Goal: Navigation & Orientation: Find specific page/section

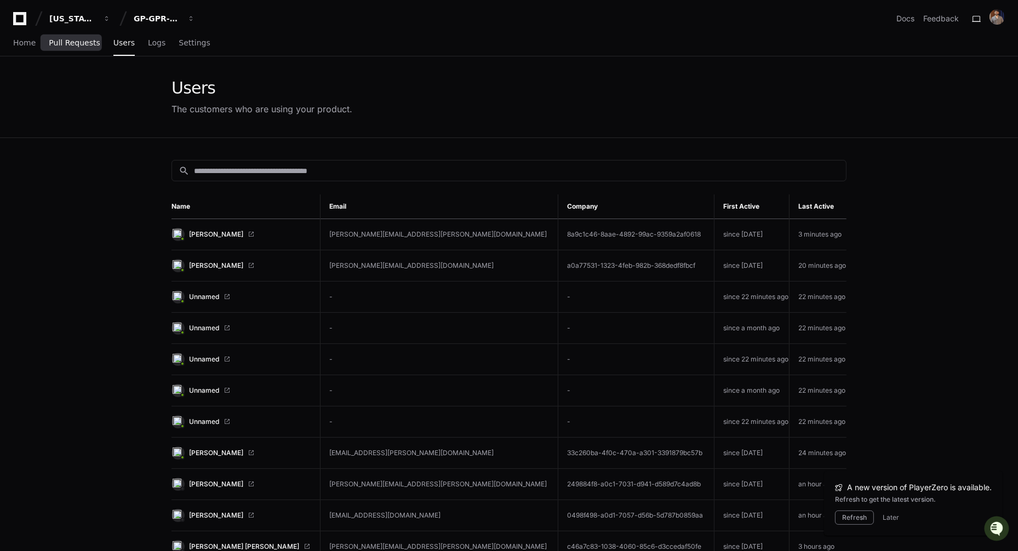
click at [58, 45] on span "Pull Requests" at bounding box center [74, 42] width 51 height 7
click at [21, 44] on span "Home" at bounding box center [24, 42] width 22 height 7
click at [60, 53] on link "Pull Requests" at bounding box center [74, 43] width 51 height 25
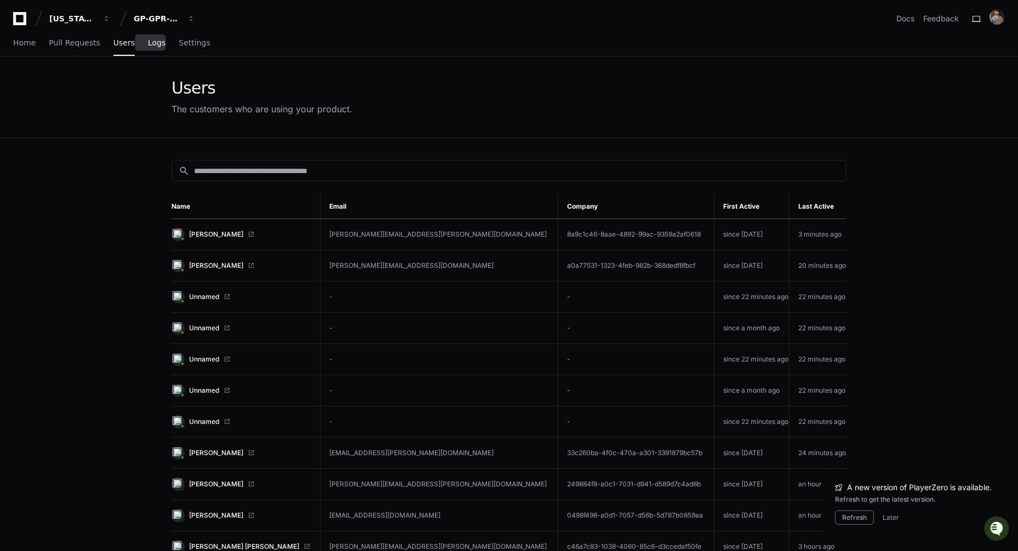
click at [154, 44] on span "Logs" at bounding box center [157, 42] width 18 height 7
click at [45, 42] on div "Home Pull Requests Users Logs Settings" at bounding box center [111, 43] width 197 height 25
click at [67, 46] on span "Pull Requests" at bounding box center [74, 42] width 51 height 7
click at [28, 42] on span "Home" at bounding box center [24, 42] width 22 height 7
click at [145, 14] on div "GP-GPR-CXPortal" at bounding box center [157, 18] width 47 height 11
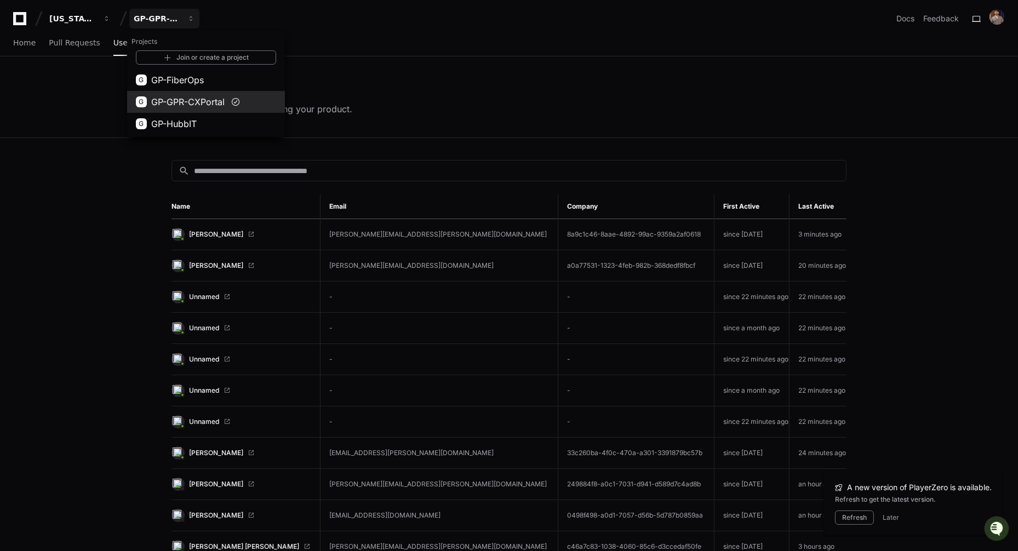
click at [171, 98] on span "GP-GPR-CXPortal" at bounding box center [187, 101] width 73 height 13
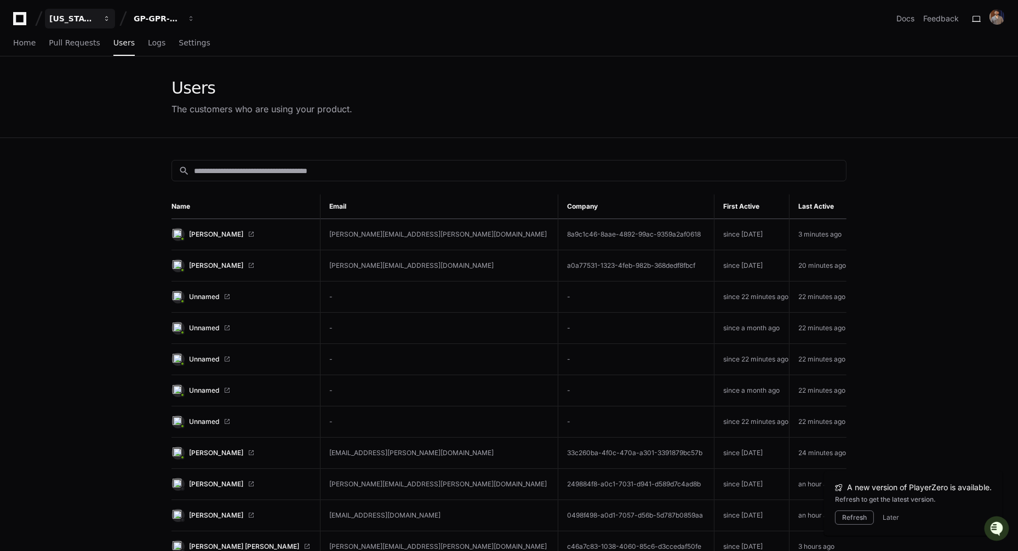
click at [104, 23] on button "[US_STATE] Pacific" at bounding box center [80, 19] width 70 height 20
click at [113, 76] on span "[US_STATE] Pacific" at bounding box center [121, 79] width 80 height 13
click at [178, 22] on div "GP-GPR-CXPortal" at bounding box center [157, 18] width 47 height 11
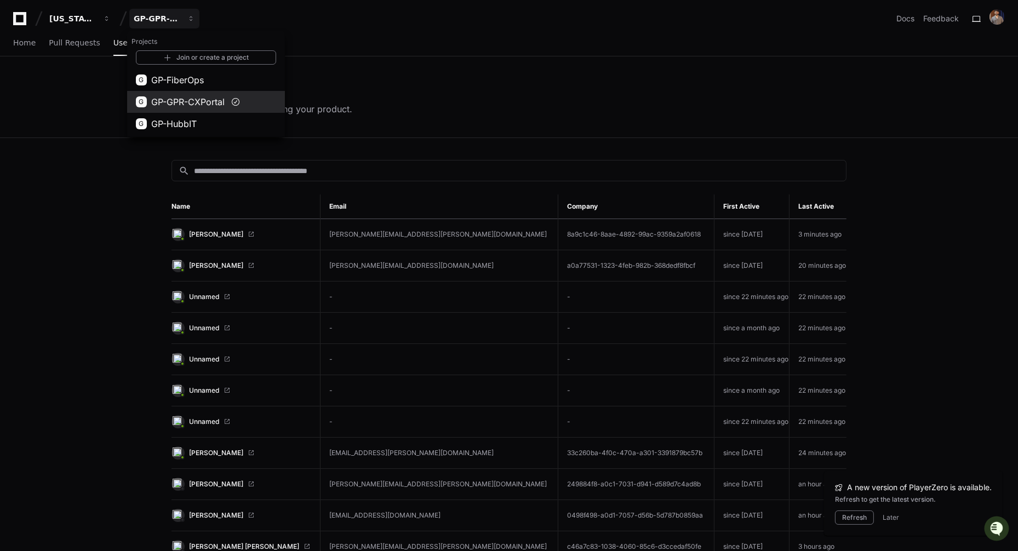
click at [178, 96] on span "GP-GPR-CXPortal" at bounding box center [187, 101] width 73 height 13
click at [178, 21] on div "GP-GPR-CXPortal" at bounding box center [157, 18] width 47 height 11
click at [170, 101] on span "GP-GPR-CXPortal" at bounding box center [187, 101] width 73 height 13
click at [173, 19] on div "GP-GPR-CXPortal" at bounding box center [157, 18] width 47 height 11
click at [172, 89] on button "G GP-FiberOps" at bounding box center [206, 80] width 158 height 22
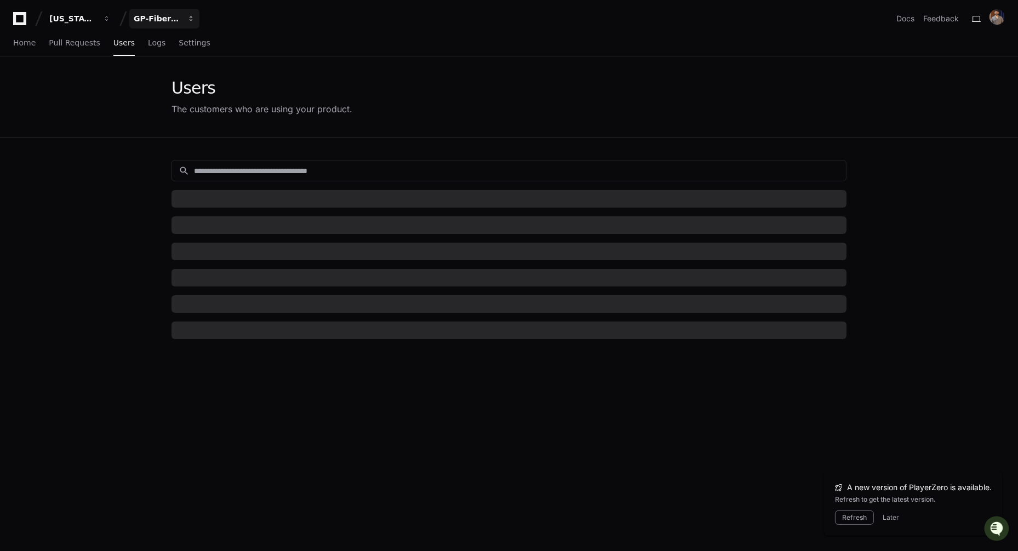
click at [172, 15] on div "GP-FiberOps" at bounding box center [157, 18] width 47 height 11
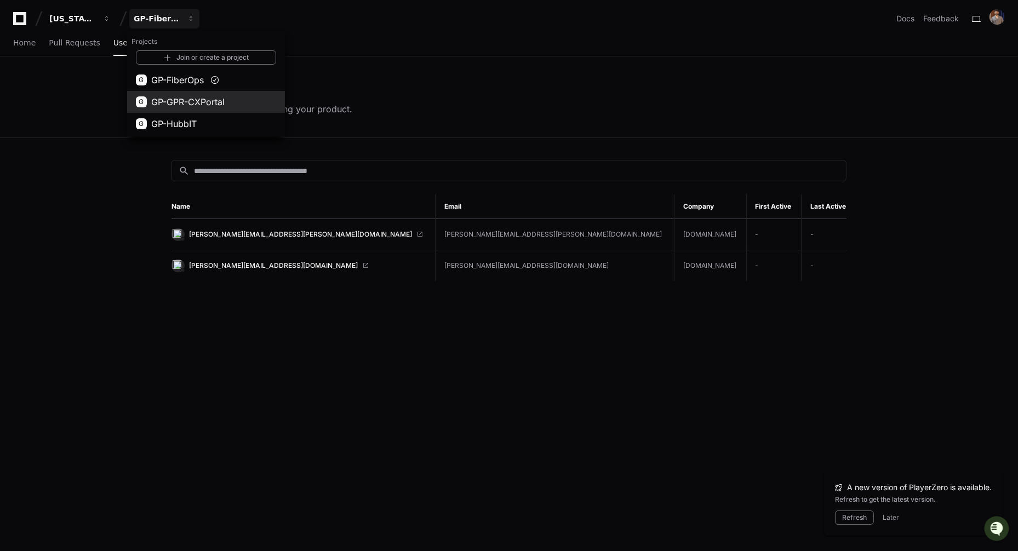
click at [168, 94] on button "G GP-GPR-CXPortal" at bounding box center [206, 102] width 158 height 22
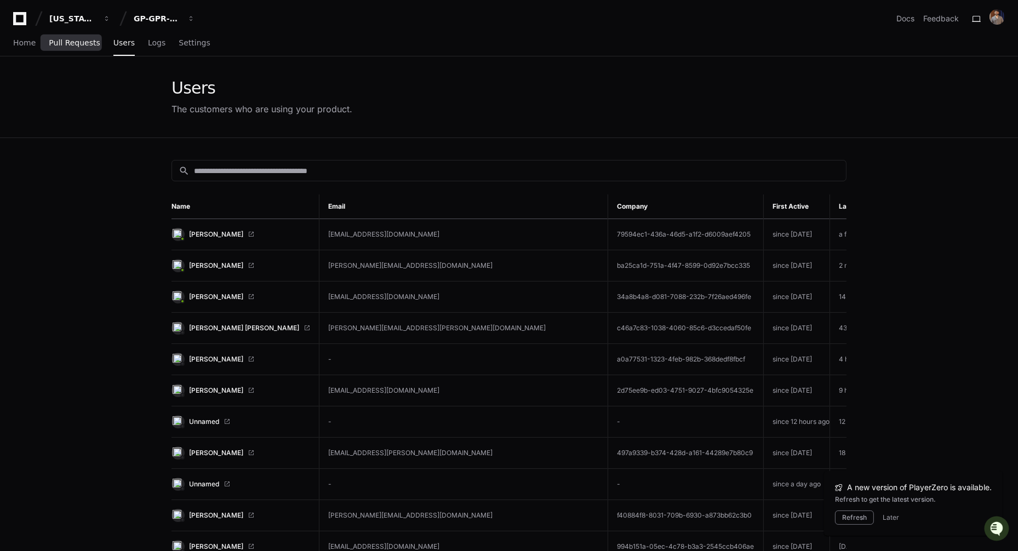
click at [63, 49] on link "Pull Requests" at bounding box center [74, 43] width 51 height 25
click at [68, 46] on span "Pull Requests" at bounding box center [74, 42] width 51 height 7
click at [101, 21] on button "[US_STATE] Pacific" at bounding box center [80, 19] width 70 height 20
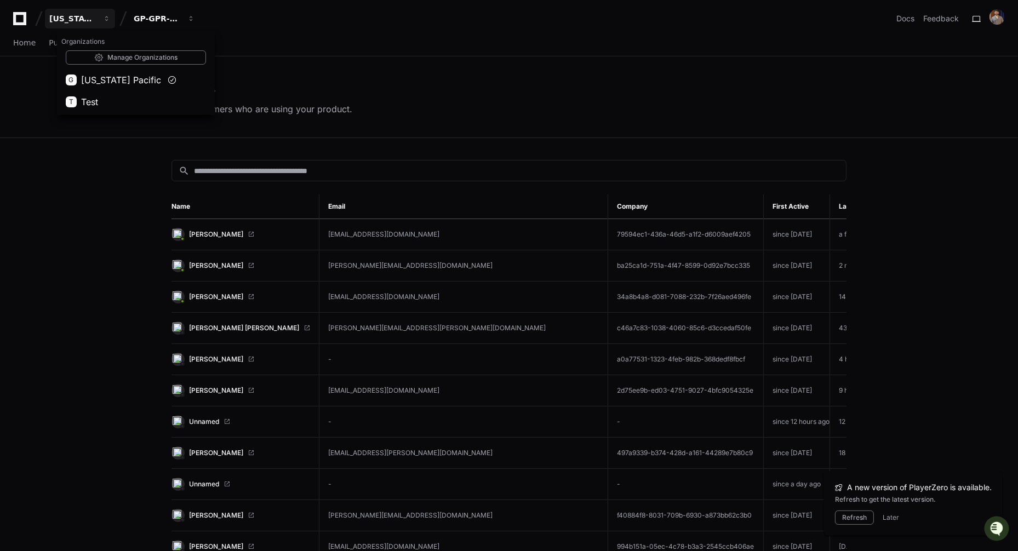
click at [34, 119] on div "Users The customers who are using your product." at bounding box center [509, 97] width 1018 height 82
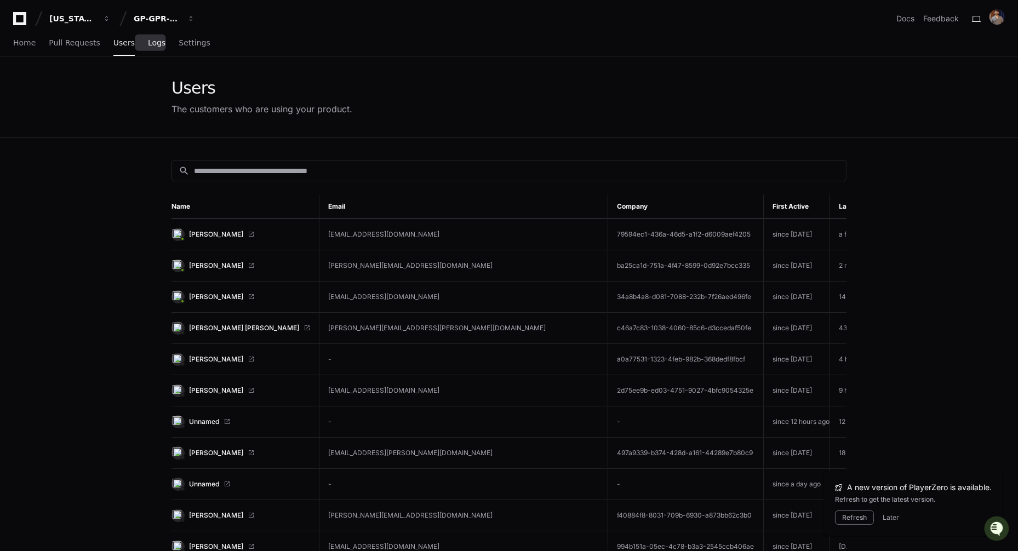
click at [149, 45] on span "Logs" at bounding box center [157, 42] width 18 height 7
click at [33, 45] on span "Home" at bounding box center [24, 42] width 22 height 7
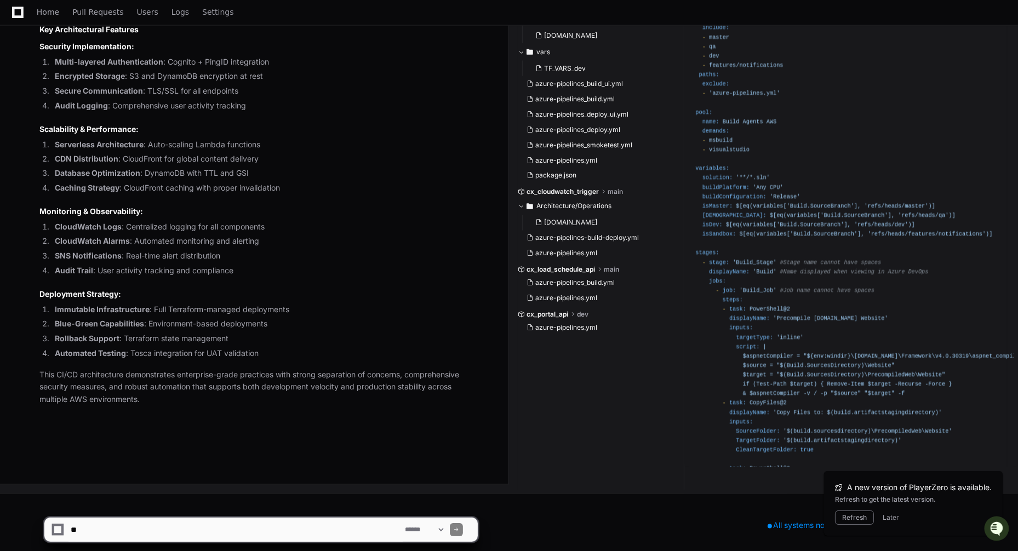
scroll to position [2635, 0]
